Goal: Navigation & Orientation: Find specific page/section

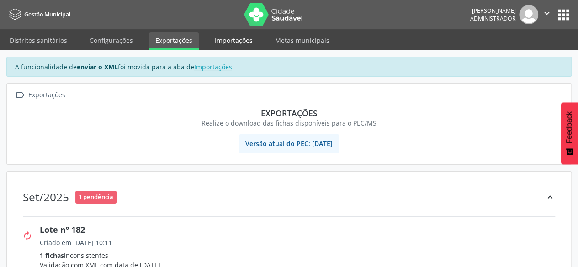
click at [210, 45] on link "Importações" at bounding box center [233, 40] width 51 height 16
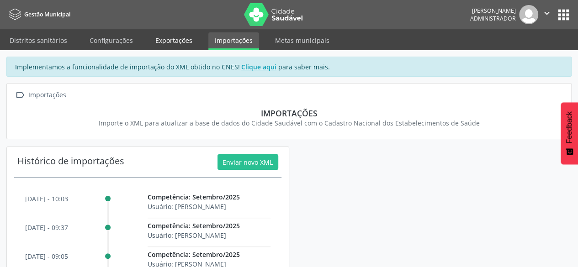
click at [175, 39] on link "Exportações" at bounding box center [174, 40] width 50 height 16
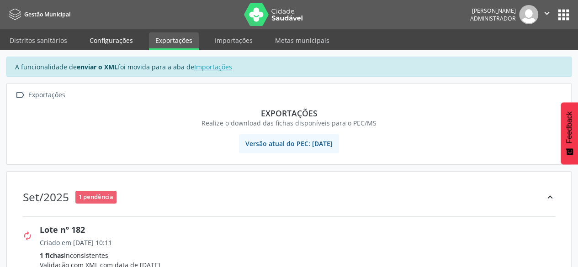
click at [123, 38] on link "Configurações" at bounding box center [111, 40] width 56 height 16
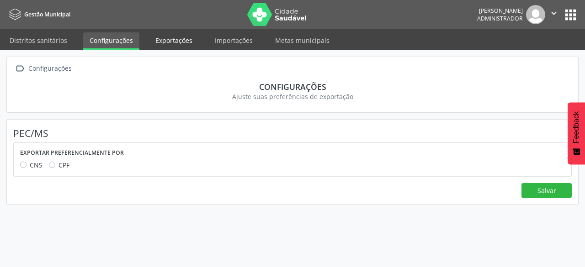
click at [158, 38] on link "Exportações" at bounding box center [174, 40] width 50 height 16
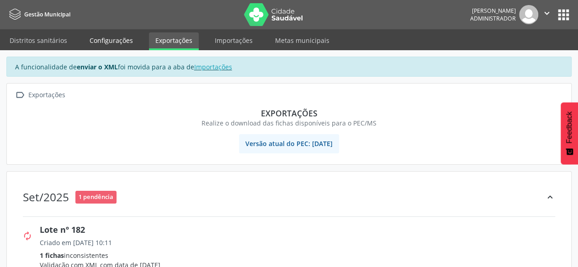
click at [114, 45] on link "Configurações" at bounding box center [111, 40] width 56 height 16
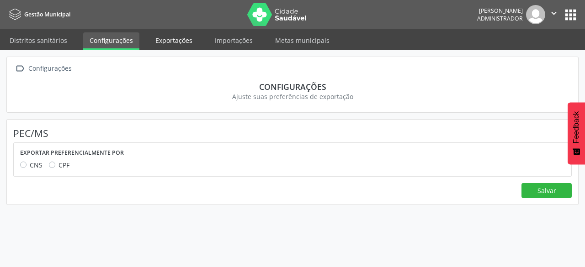
click at [172, 41] on link "Exportações" at bounding box center [174, 40] width 50 height 16
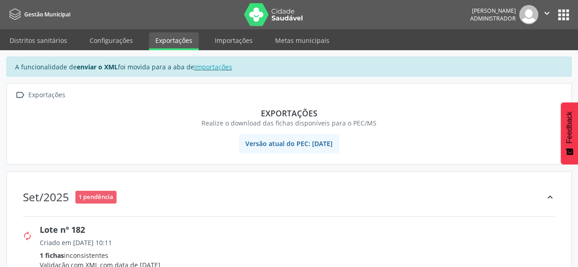
click at [244, 15] on img at bounding box center [273, 14] width 59 height 23
